Goal: Transaction & Acquisition: Book appointment/travel/reservation

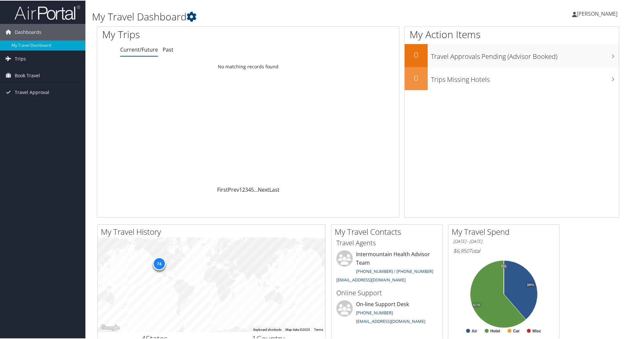
click at [589, 13] on span "[PERSON_NAME]" at bounding box center [597, 13] width 41 height 7
click at [563, 58] on link "View Travel Profile" at bounding box center [579, 58] width 73 height 11
click at [50, 77] on link "Book Travel" at bounding box center [42, 75] width 85 height 16
click at [57, 108] on link "Book/Manage Online Trips" at bounding box center [42, 108] width 85 height 10
